Goal: Information Seeking & Learning: Learn about a topic

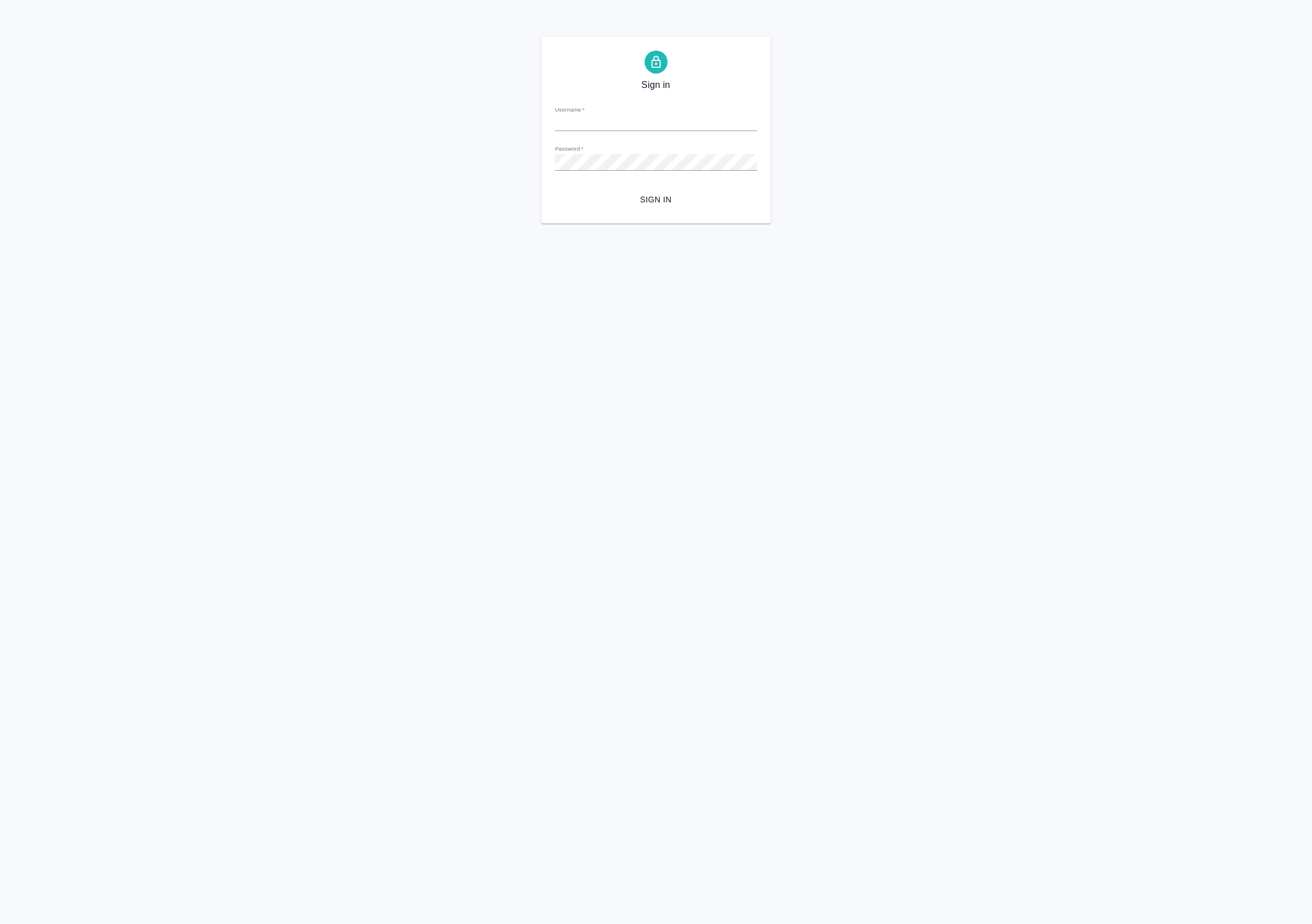
type input "[EMAIL_ADDRESS][DOMAIN_NAME]"
click at [676, 196] on span "Sign in" at bounding box center [656, 200] width 184 height 15
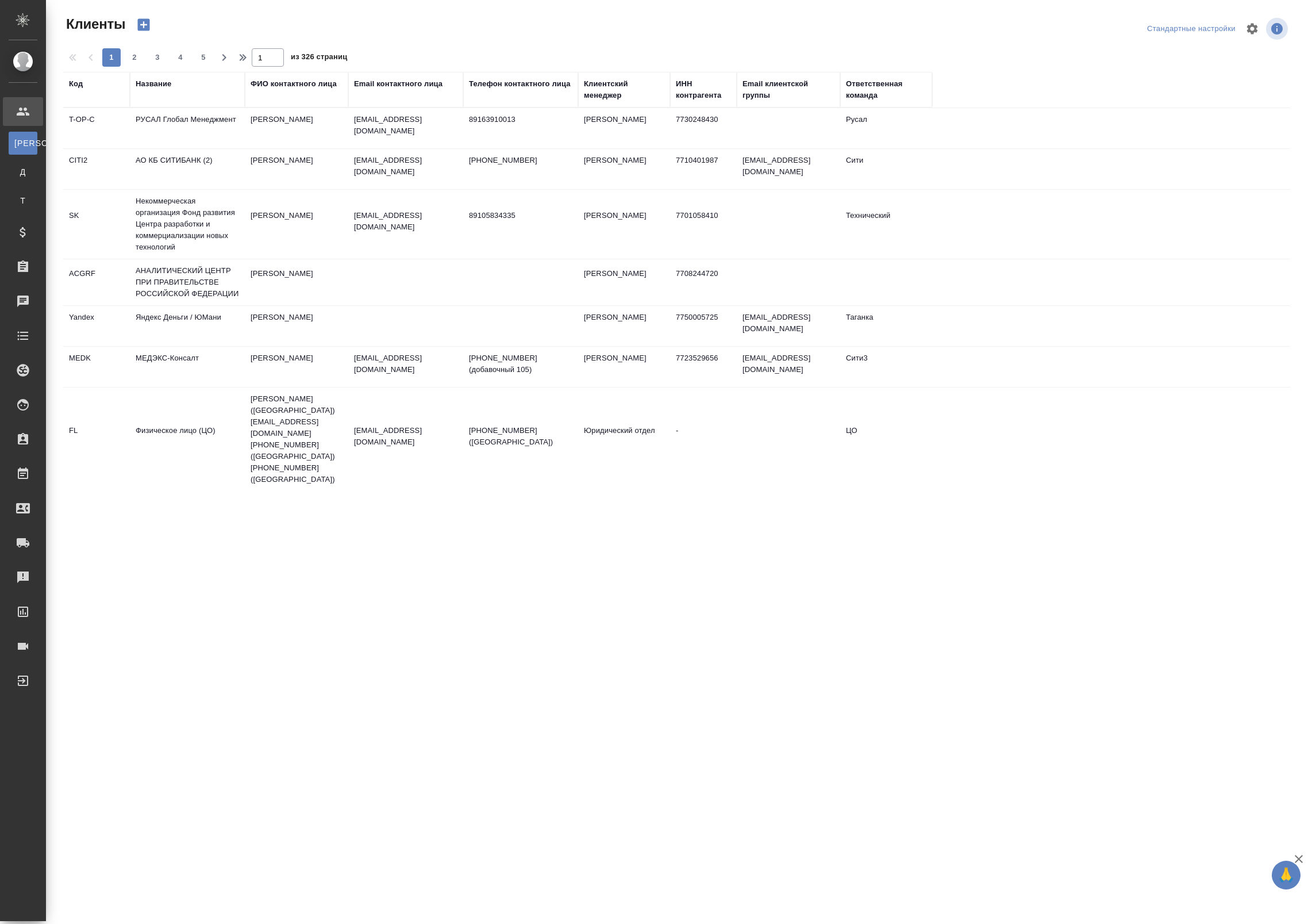
select select "RU"
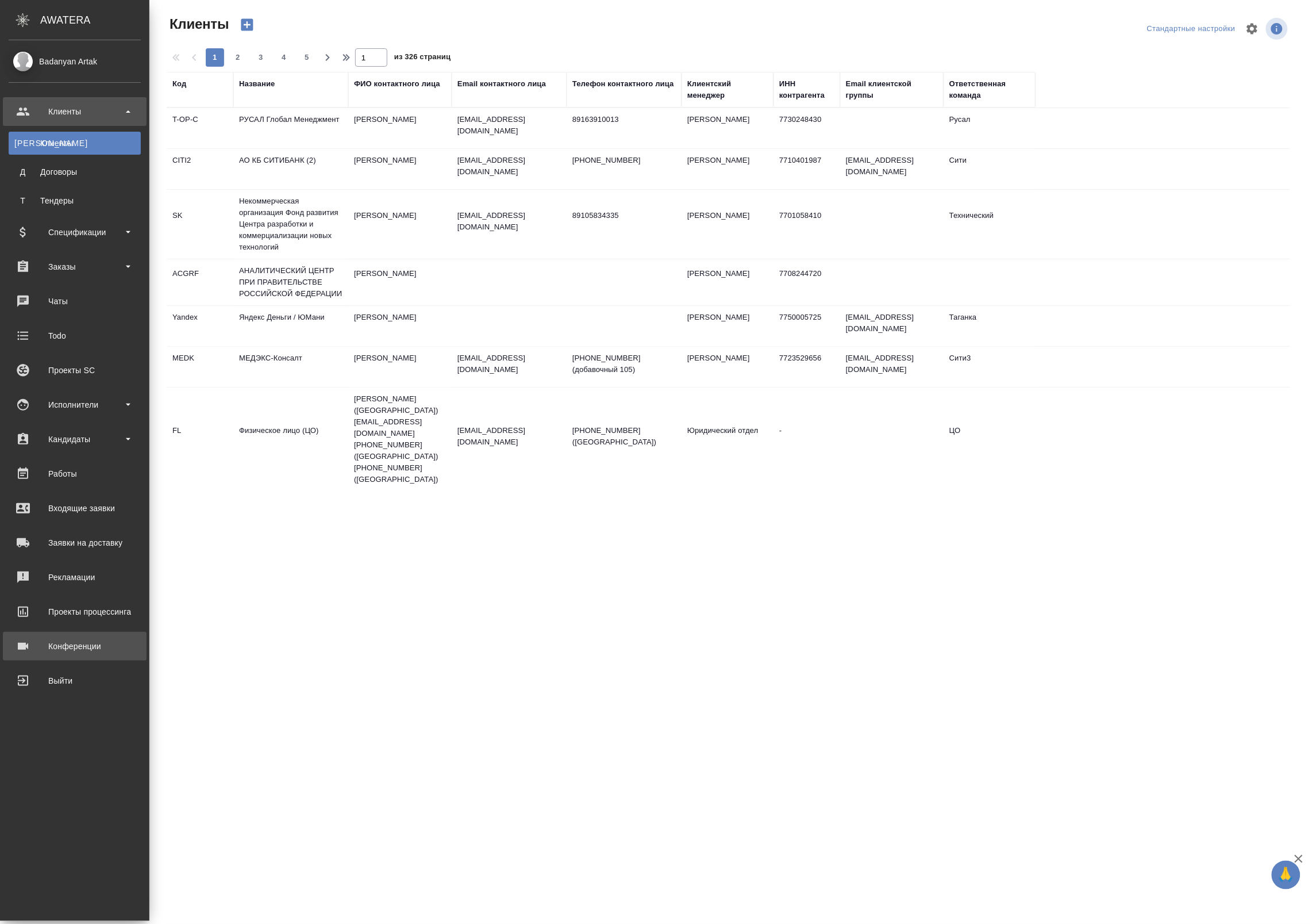
click at [18, 633] on link "Конференции" at bounding box center [74, 646] width 143 height 28
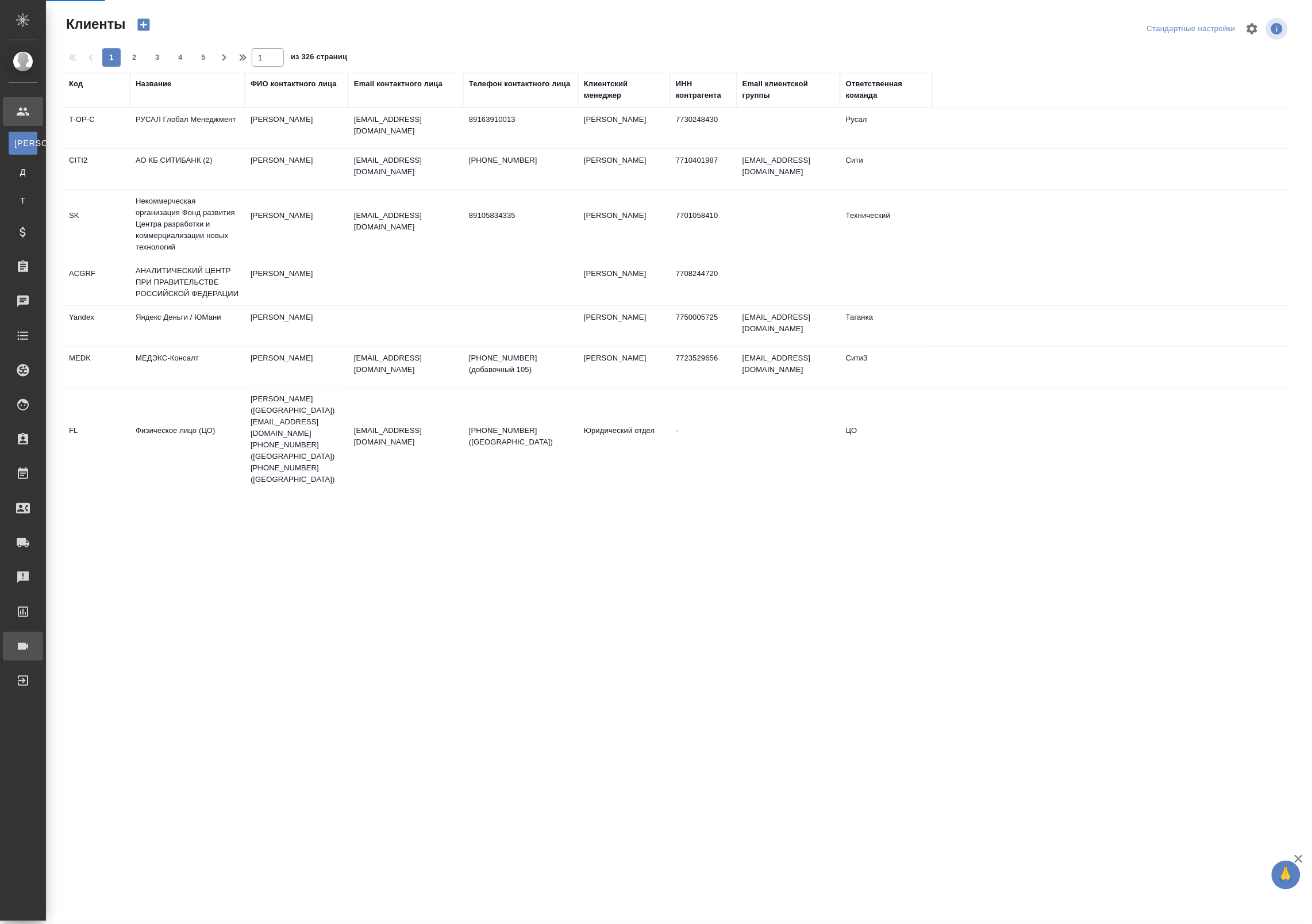
click at [18, 633] on link "Конференции" at bounding box center [22, 646] width 40 height 28
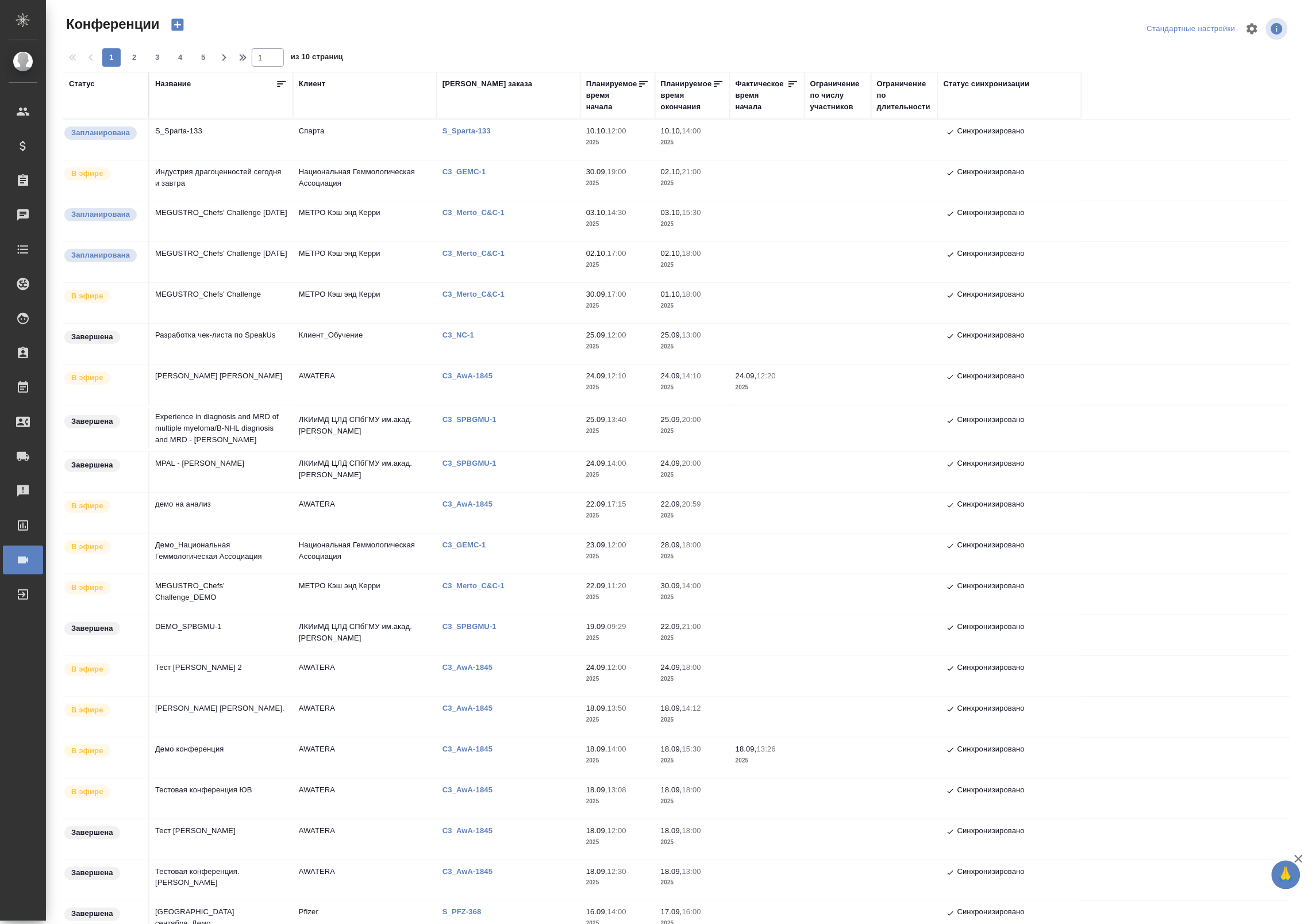
click at [234, 181] on td "Индустрия драгоценностей сегодня и завтра" at bounding box center [221, 180] width 143 height 40
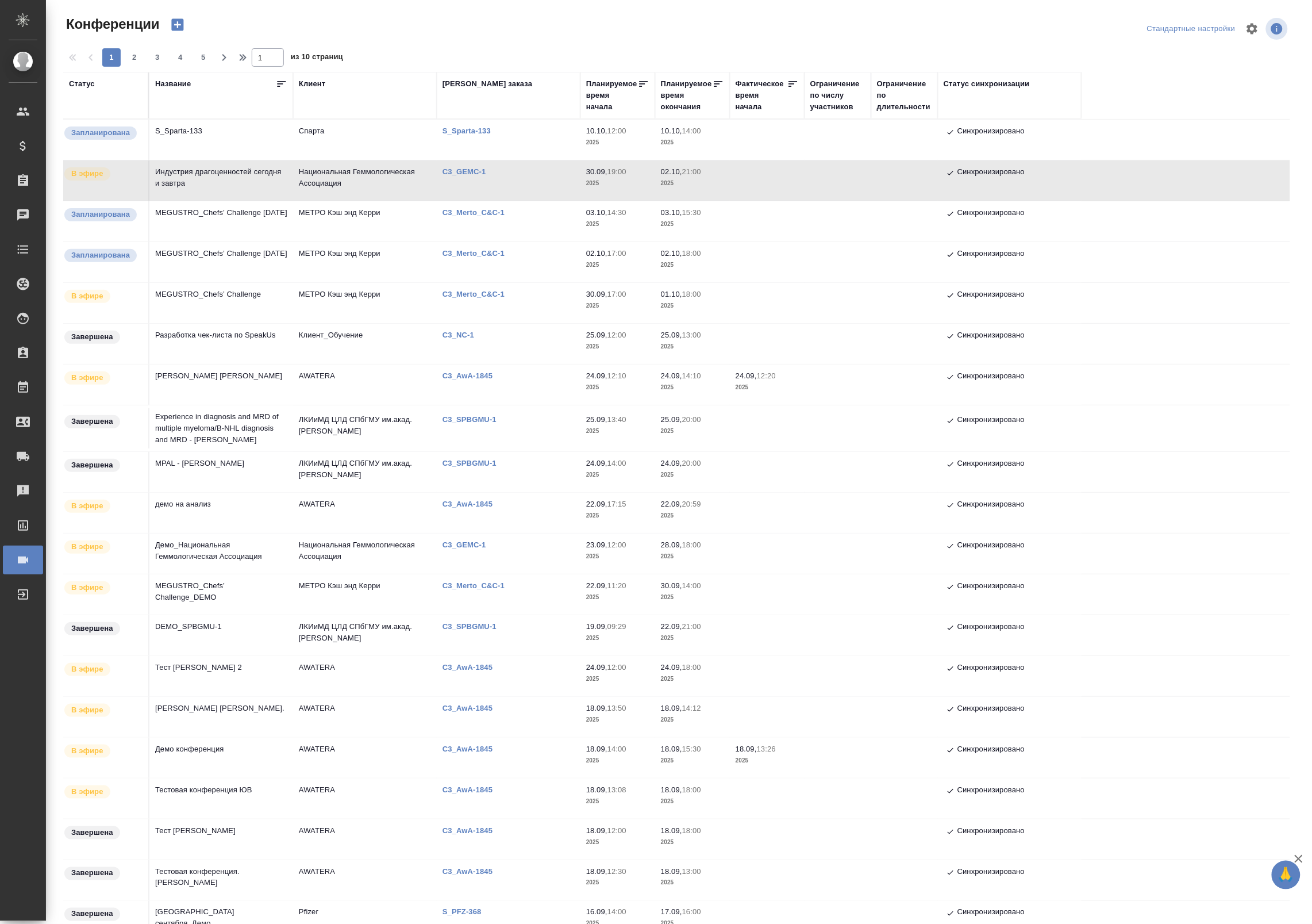
click at [234, 181] on td "Индустрия драгоценностей сегодня и завтра" at bounding box center [221, 180] width 143 height 40
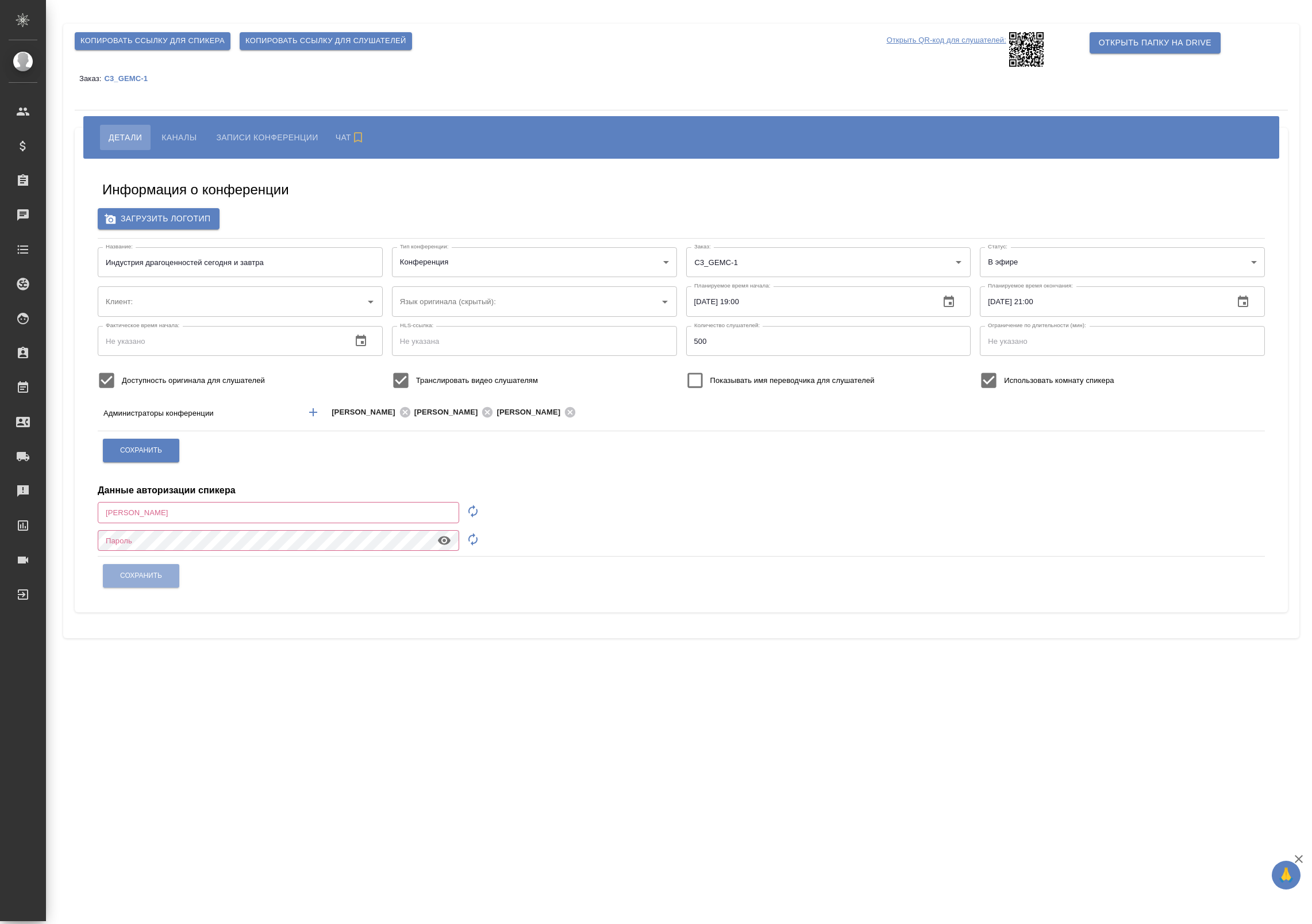
type input "Национальная Геммологическая Ассоциация"
type input "a.badanyan@awatera.com"
click at [246, 135] on span "Записи конференции" at bounding box center [265, 137] width 102 height 14
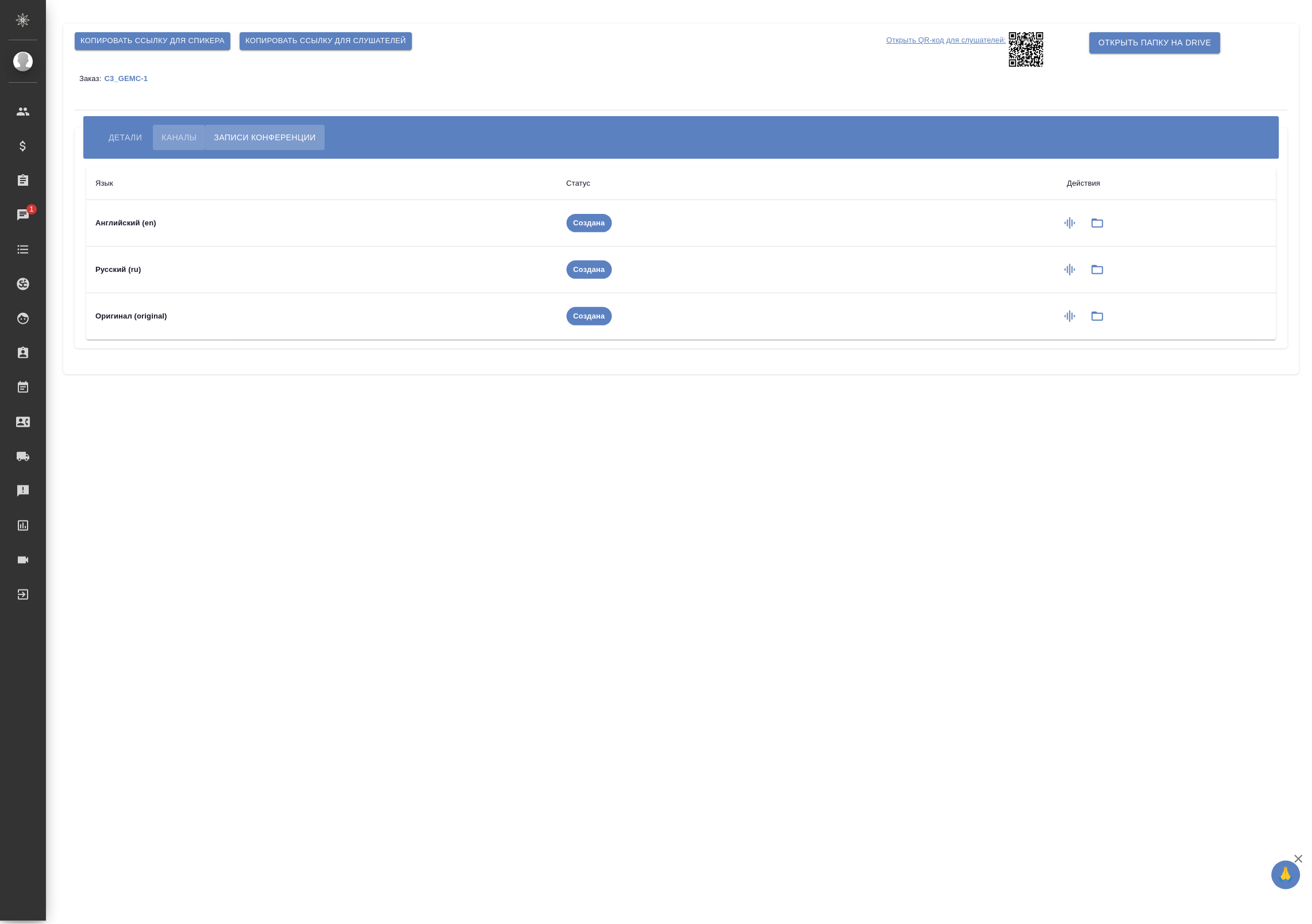
click at [176, 137] on span "Каналы" at bounding box center [178, 137] width 35 height 14
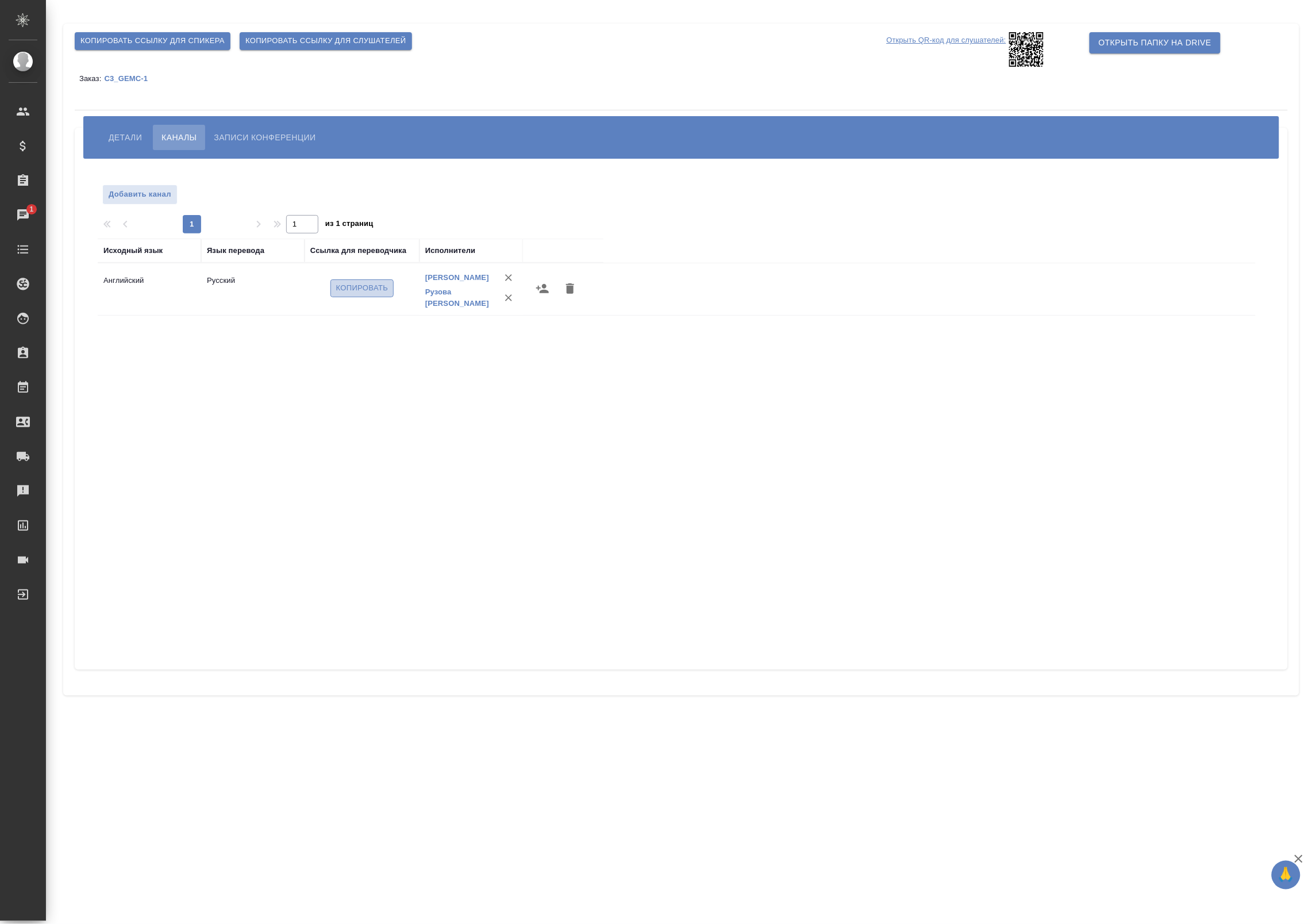
click at [345, 290] on span "Копировать" at bounding box center [362, 288] width 52 height 13
